Goal: Information Seeking & Learning: Learn about a topic

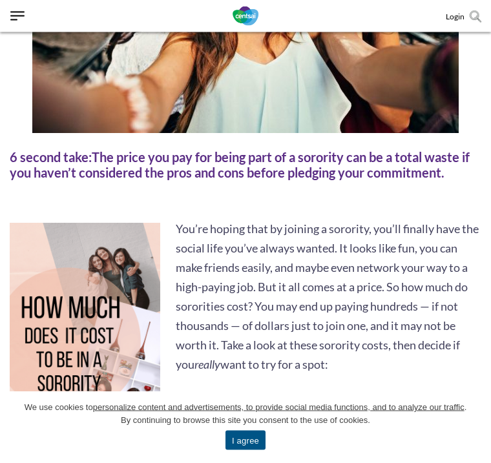
scroll to position [399, 0]
click at [284, 403] on strong "Sorority Membership Fees" at bounding box center [252, 408] width 152 height 16
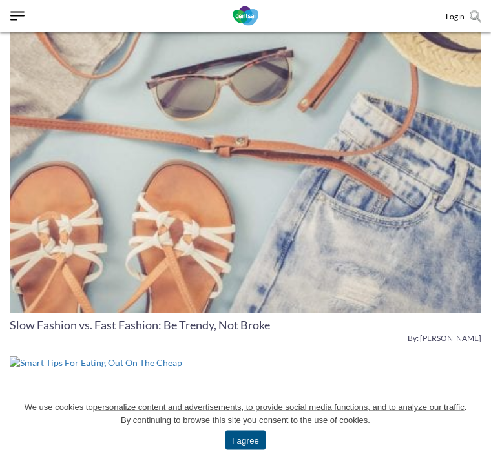
scroll to position [6280, 0]
click at [164, 318] on link "Slow Fashion vs. Fast Fashion: Be Trendy, Not Broke" at bounding box center [140, 325] width 260 height 14
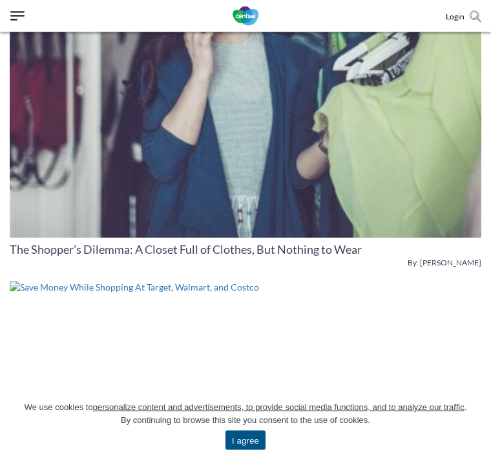
scroll to position [6531, 0]
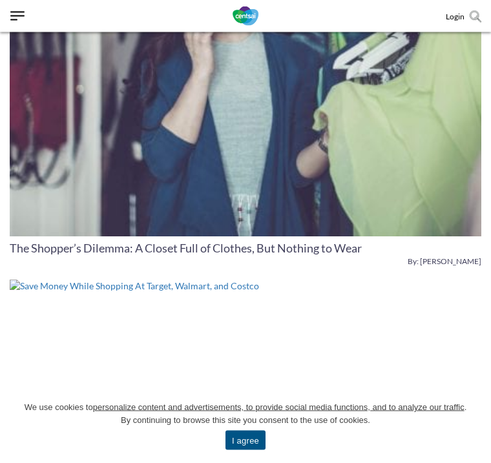
click at [304, 172] on img at bounding box center [245, 47] width 471 height 380
click at [302, 147] on img at bounding box center [245, 47] width 471 height 380
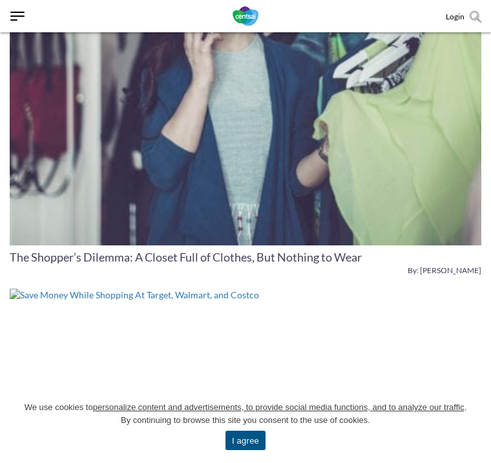
scroll to position [6523, 0]
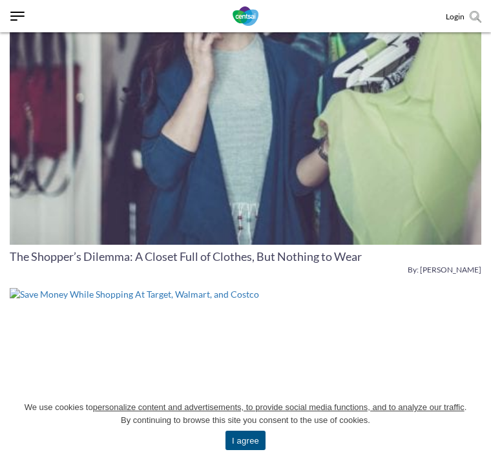
click at [419, 154] on img at bounding box center [245, 54] width 471 height 380
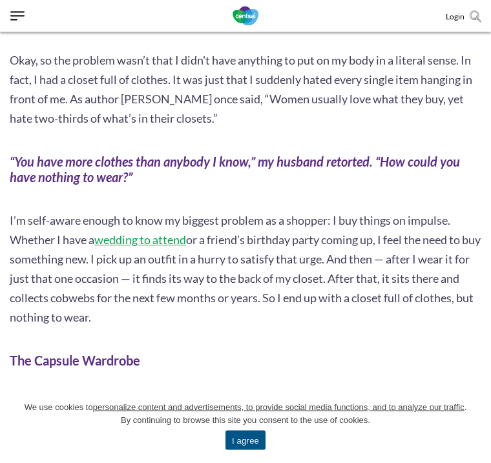
scroll to position [732, 0]
click at [16, 316] on p "I’m self-aware enough to know my biggest problem as a shopper: I buy things on …" at bounding box center [245, 269] width 471 height 116
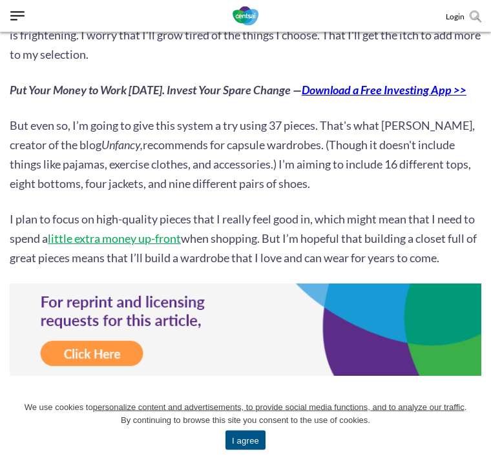
scroll to position [1768, 0]
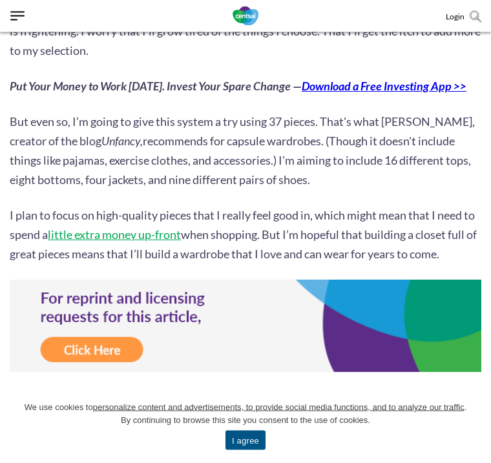
click at [28, 339] on img at bounding box center [245, 326] width 471 height 92
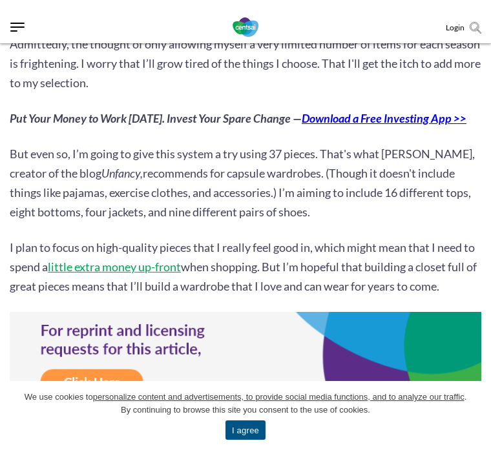
scroll to position [1775, 0]
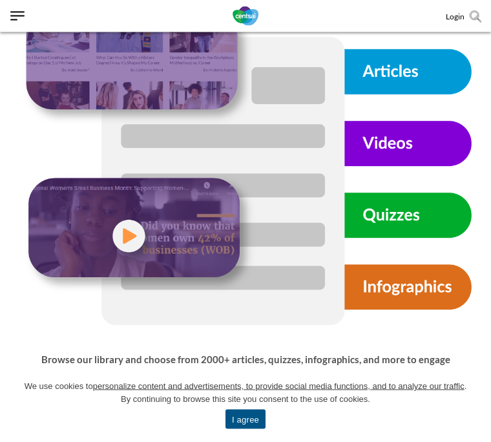
scroll to position [333, 0]
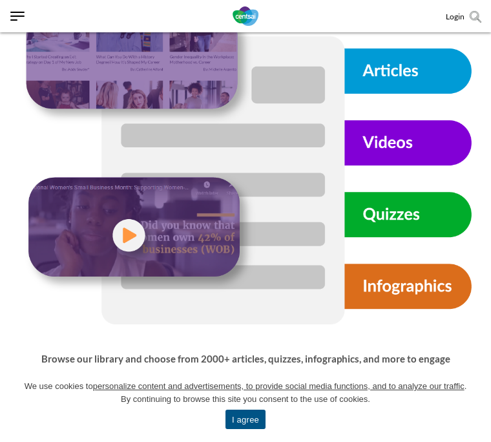
click at [138, 243] on img at bounding box center [245, 164] width 452 height 322
click at [128, 234] on img at bounding box center [245, 164] width 452 height 322
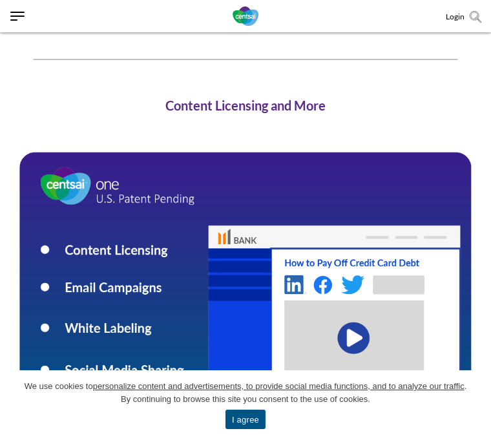
scroll to position [756, 0]
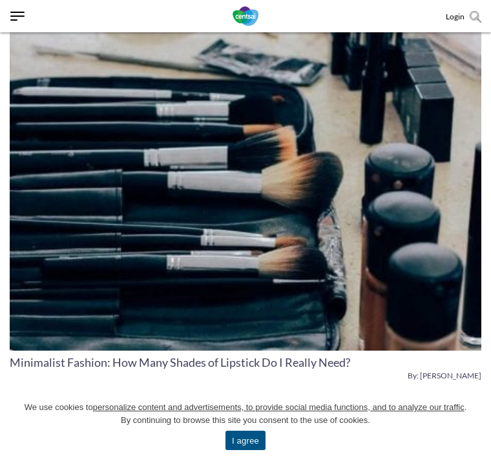
scroll to position [5665, 0]
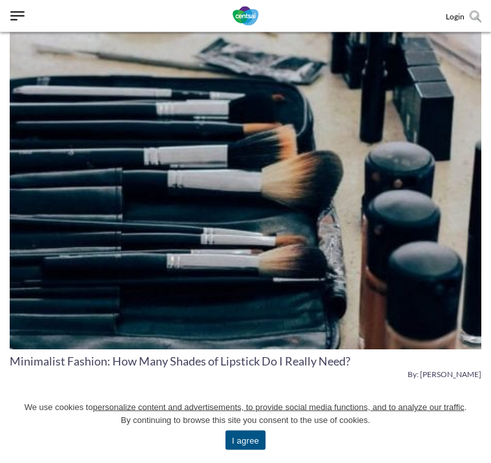
click at [397, 271] on img at bounding box center [245, 160] width 471 height 380
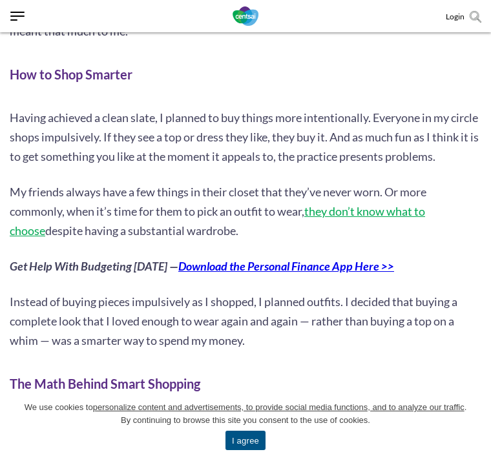
scroll to position [1427, 0]
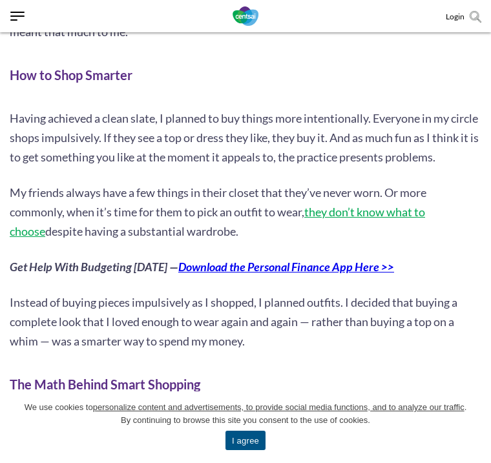
click at [129, 62] on div "Years ago, I went through a cleansing of sorts. I looked in my closet and, as u…" at bounding box center [245, 154] width 471 height 1927
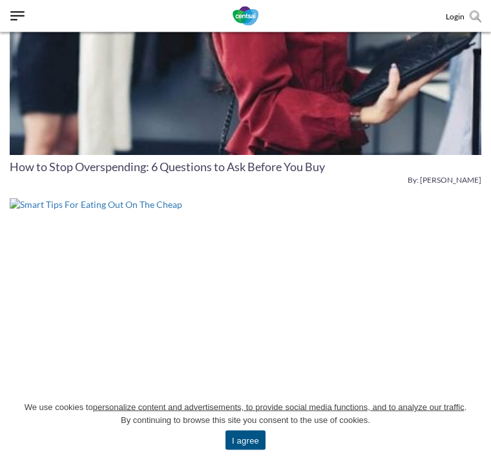
scroll to position [6459, 0]
